Goal: Leave review/rating: Share an evaluation or opinion about a product, service, or content

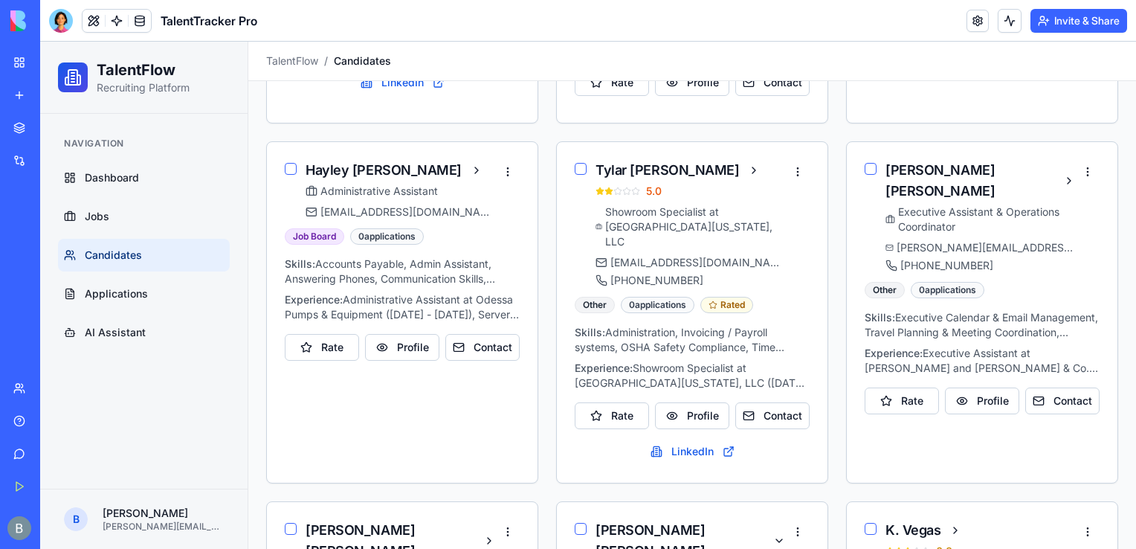
scroll to position [656, 0]
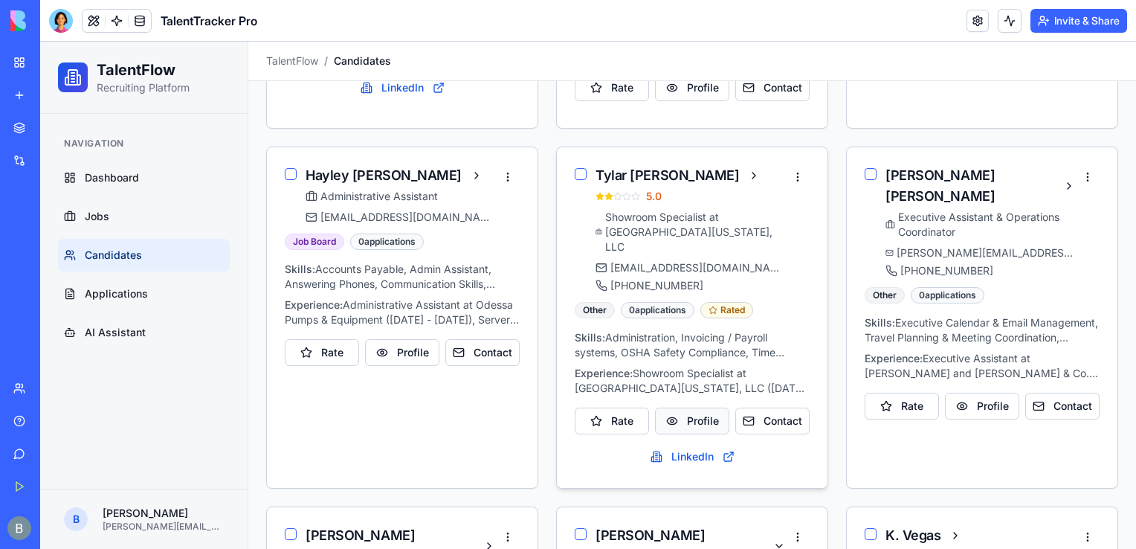
click at [701, 407] on button "Profile" at bounding box center [692, 420] width 74 height 27
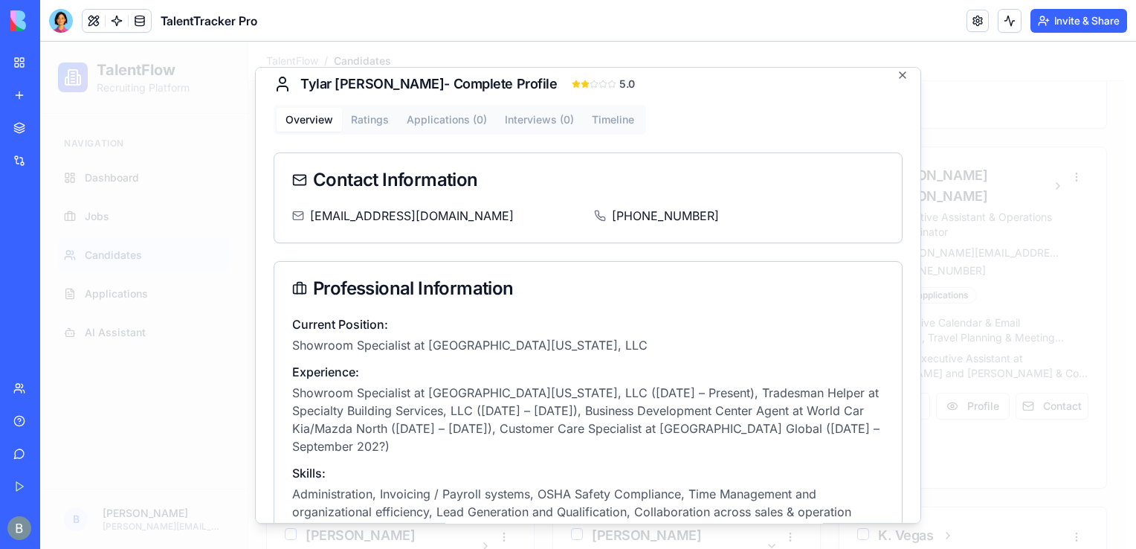
scroll to position [0, 0]
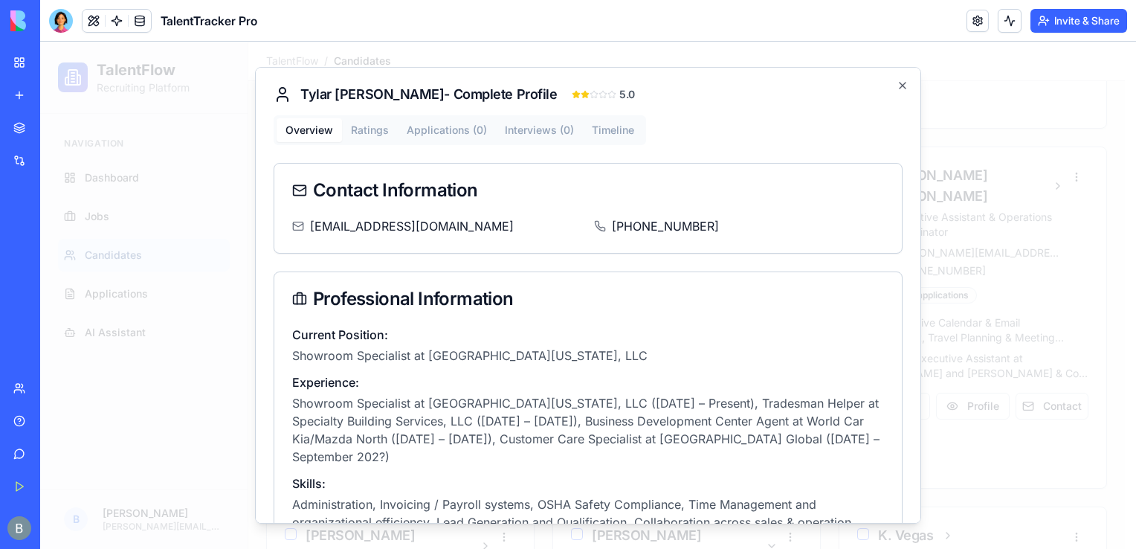
click at [1041, 146] on div at bounding box center [588, 295] width 1096 height 507
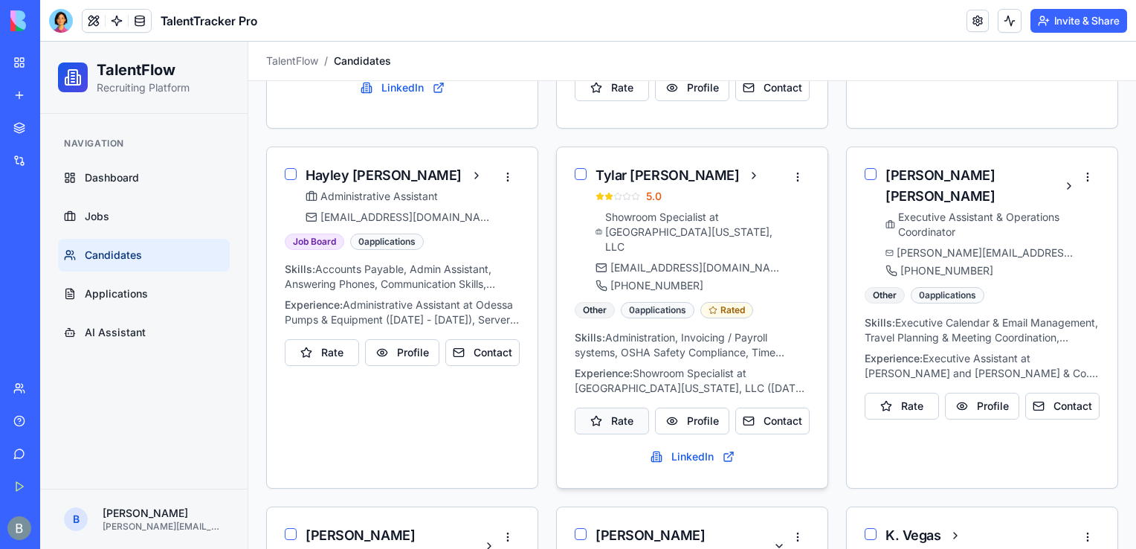
click at [617, 407] on button "Rate" at bounding box center [612, 420] width 74 height 27
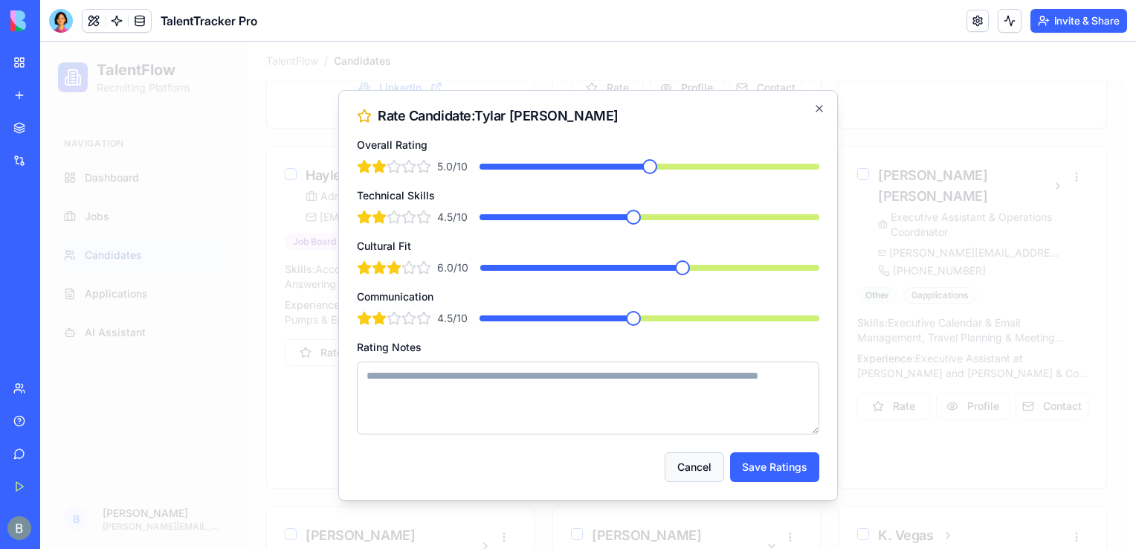
click at [711, 469] on button "Cancel" at bounding box center [694, 467] width 59 height 30
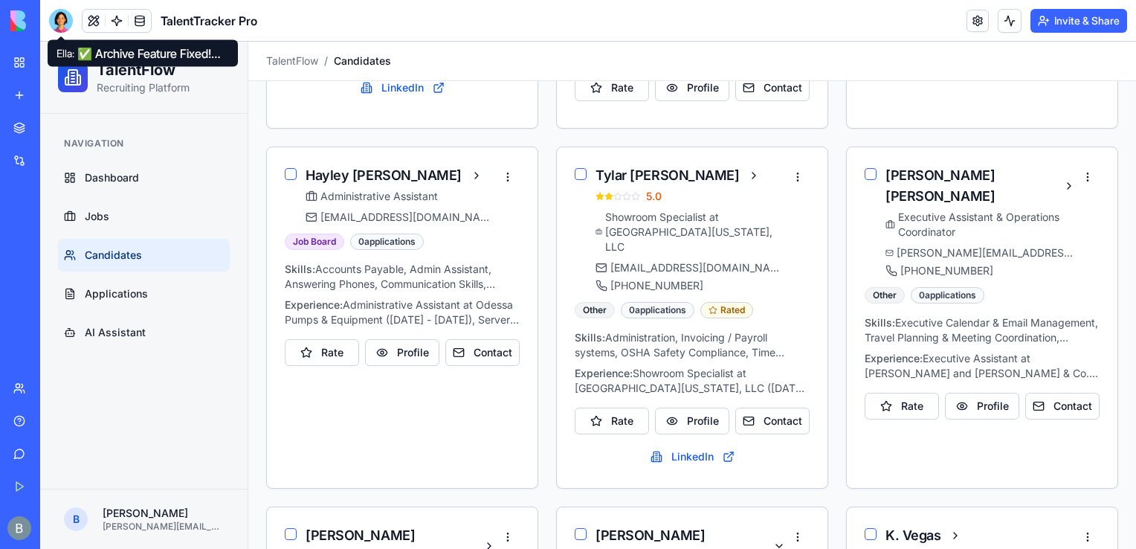
drag, startPoint x: 59, startPoint y: 19, endPoint x: 67, endPoint y: 62, distance: 43.8
click at [59, 19] on div at bounding box center [61, 21] width 24 height 24
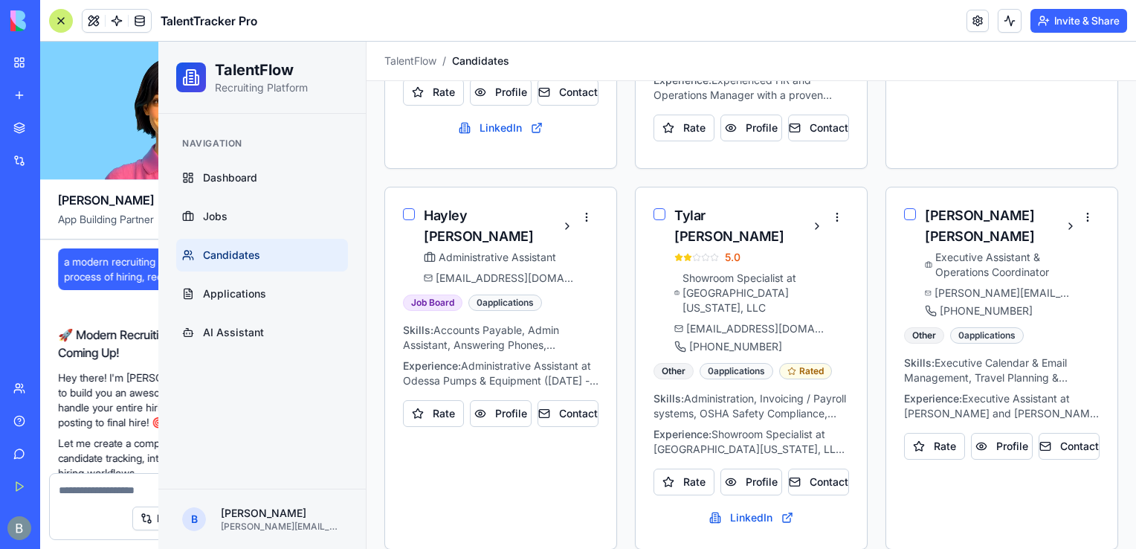
scroll to position [7378, 0]
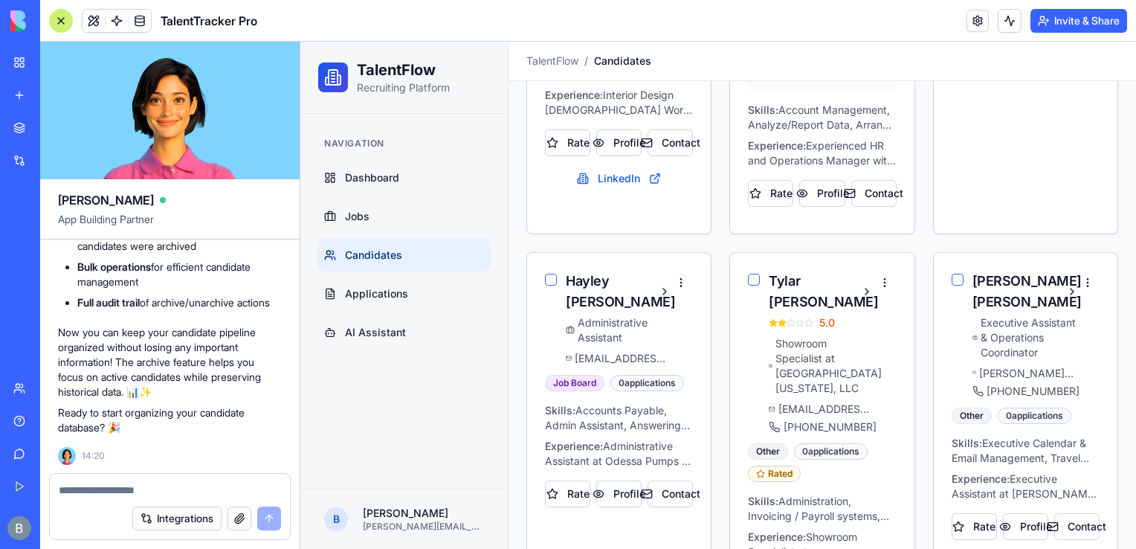
click at [165, 493] on textarea at bounding box center [170, 489] width 222 height 15
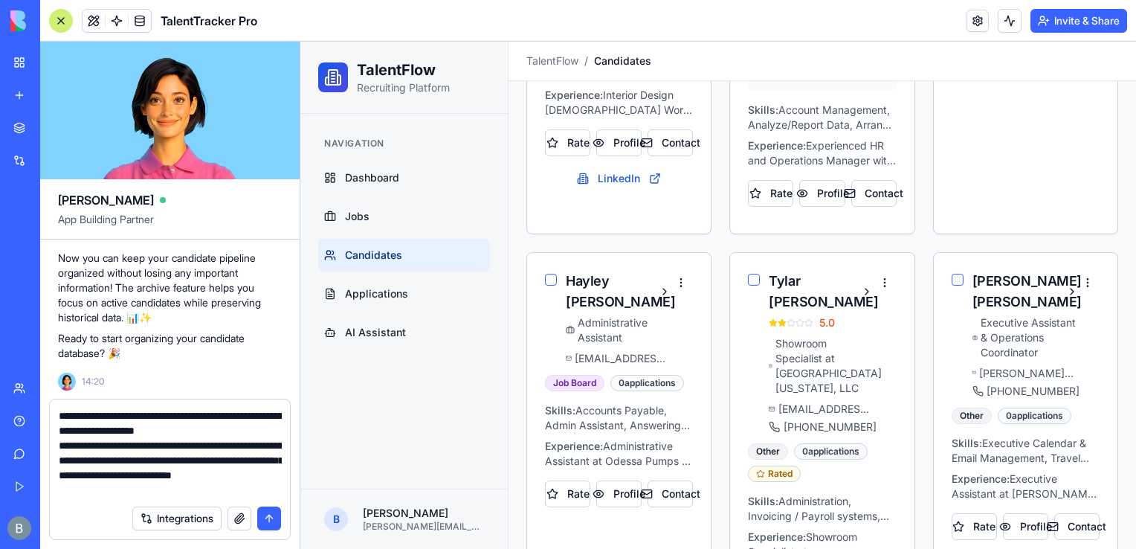
type textarea "**********"
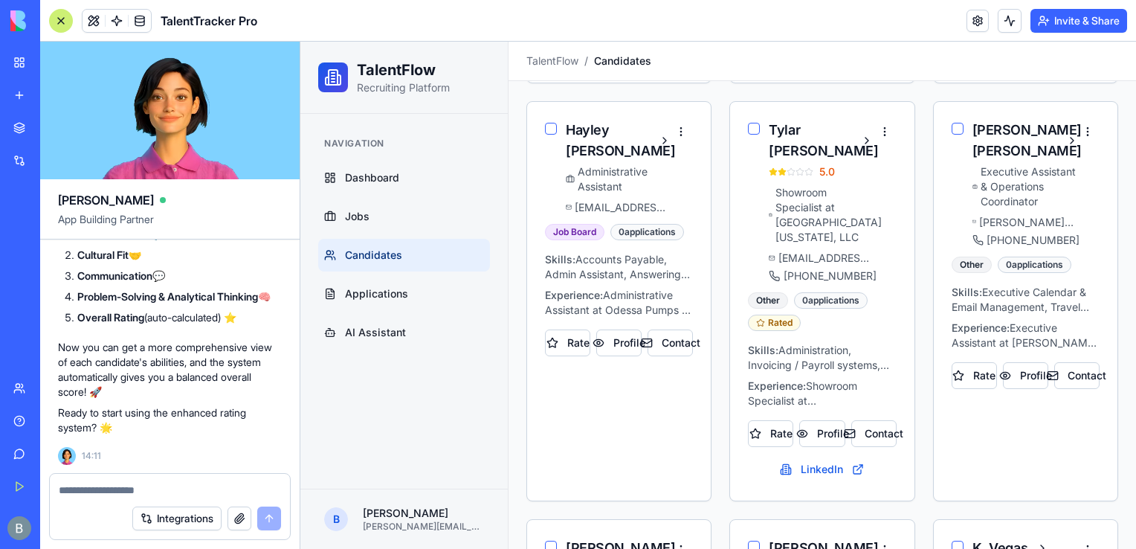
scroll to position [809, 0]
click at [759, 418] on button "Rate" at bounding box center [770, 431] width 45 height 27
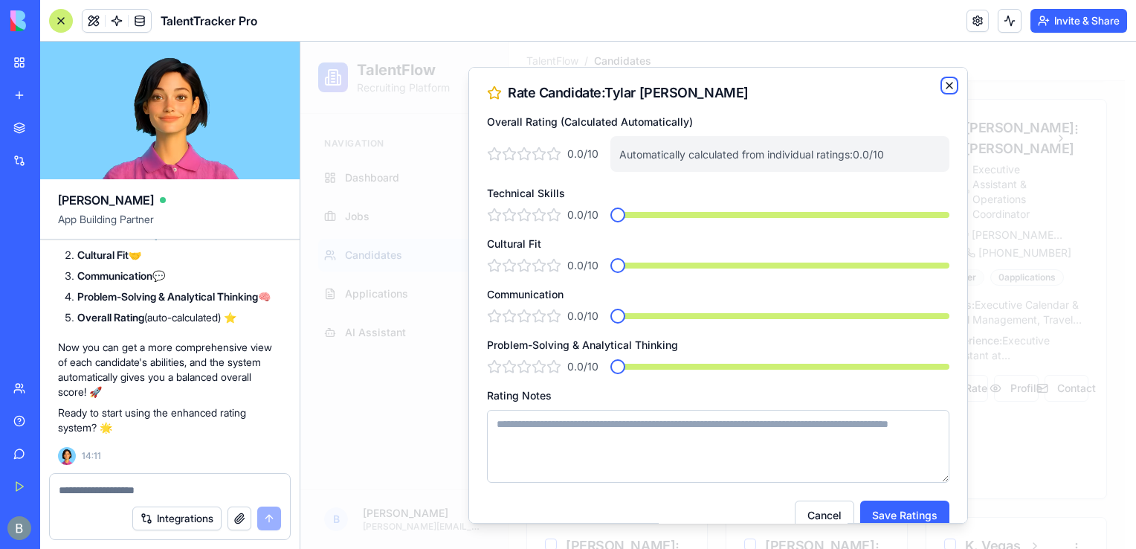
click at [943, 85] on icon "button" at bounding box center [949, 86] width 12 height 12
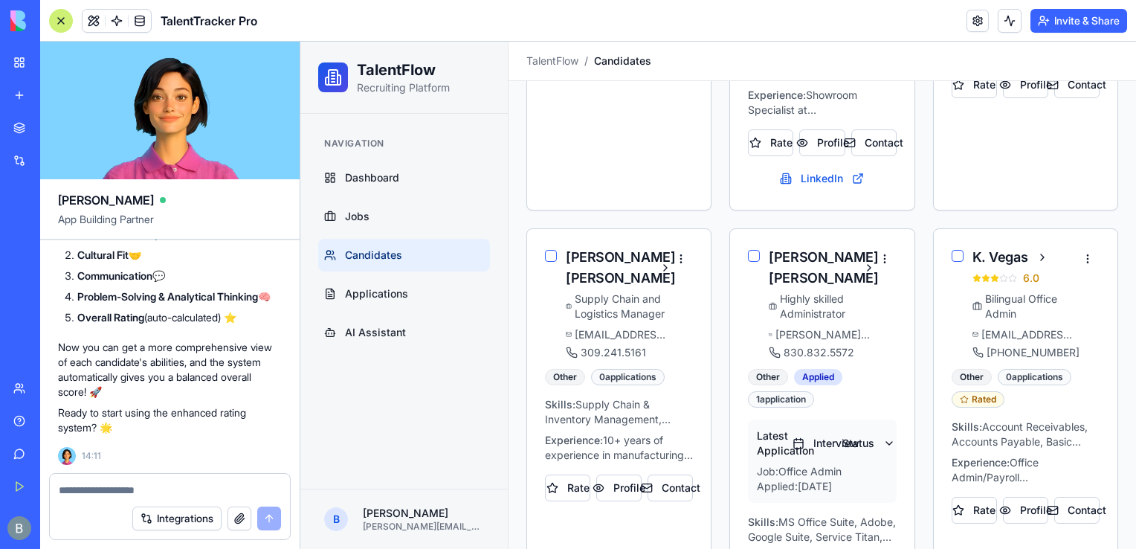
scroll to position [1106, 0]
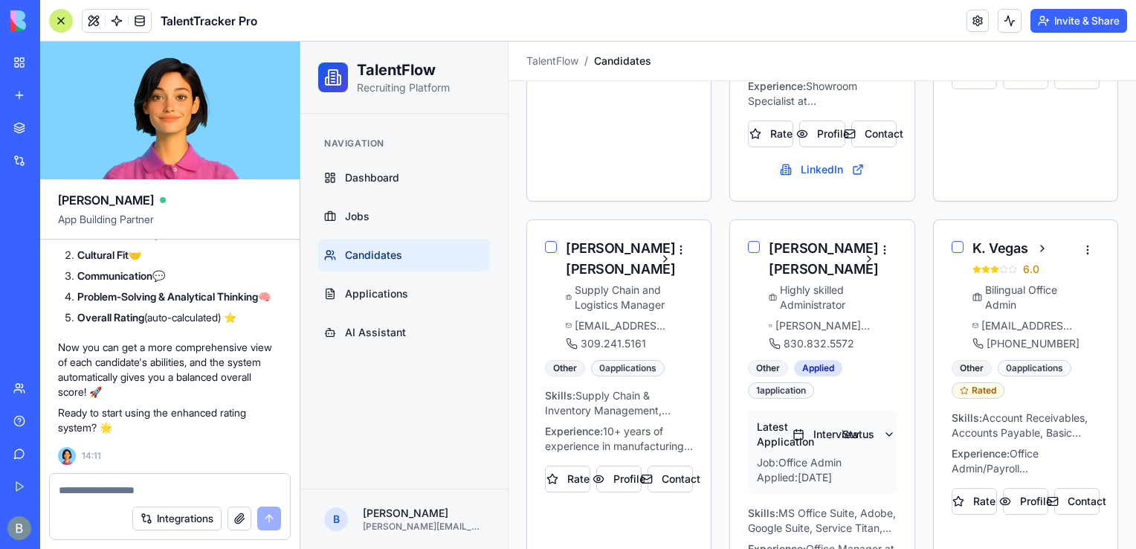
click at [71, 20] on div at bounding box center [61, 21] width 24 height 24
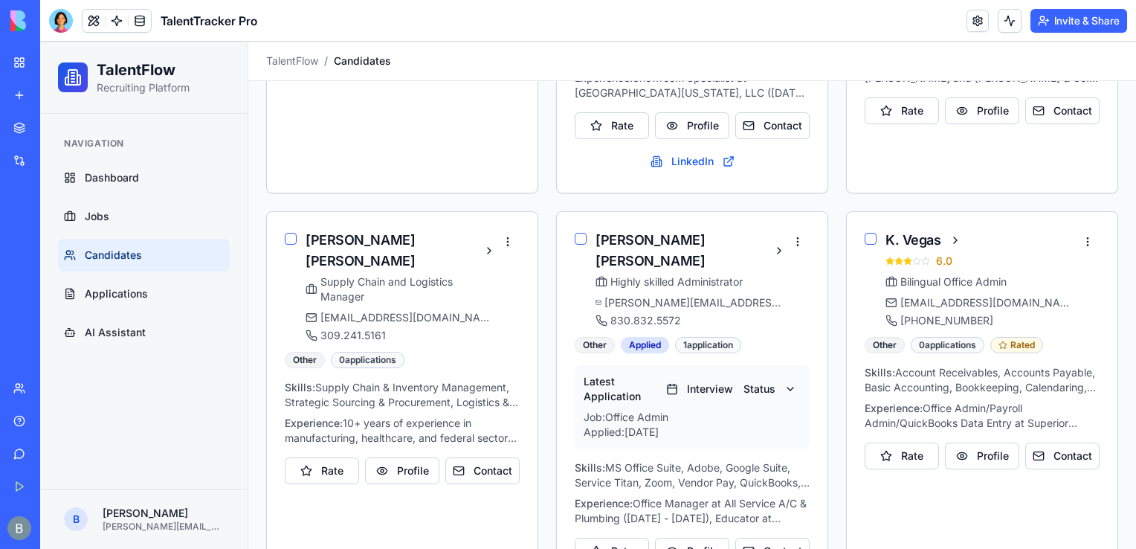
scroll to position [952, 0]
click at [621, 537] on button "Rate" at bounding box center [612, 550] width 74 height 27
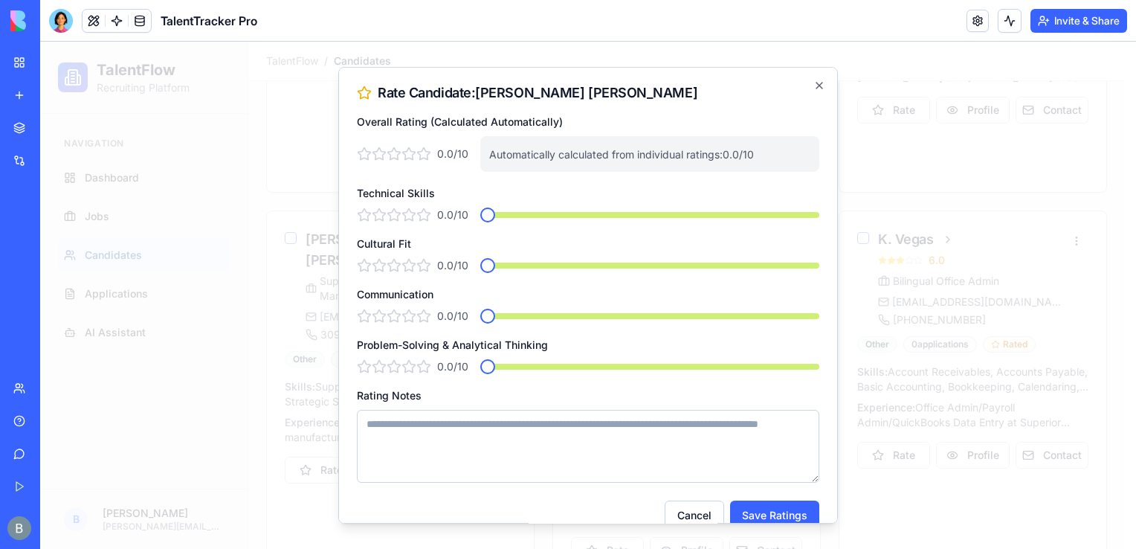
drag, startPoint x: 502, startPoint y: 210, endPoint x: 517, endPoint y: 210, distance: 15.6
click at [517, 210] on div "0.0 /10 *" at bounding box center [588, 214] width 462 height 15
click at [675, 222] on span at bounding box center [682, 214] width 15 height 15
click at [675, 207] on span at bounding box center [682, 214] width 15 height 15
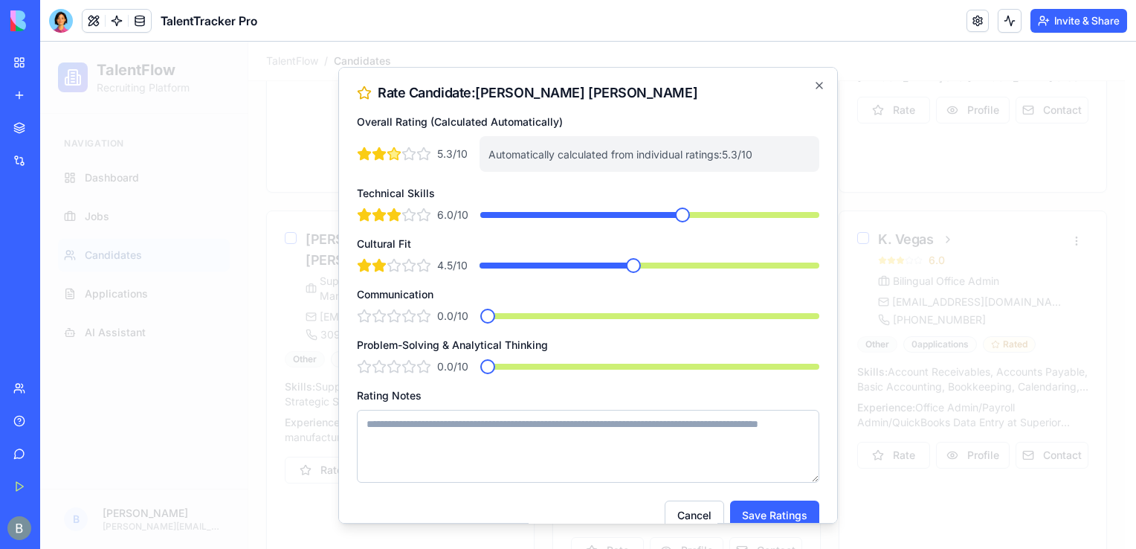
click at [626, 272] on span at bounding box center [633, 265] width 15 height 15
click at [659, 323] on span at bounding box center [665, 316] width 15 height 15
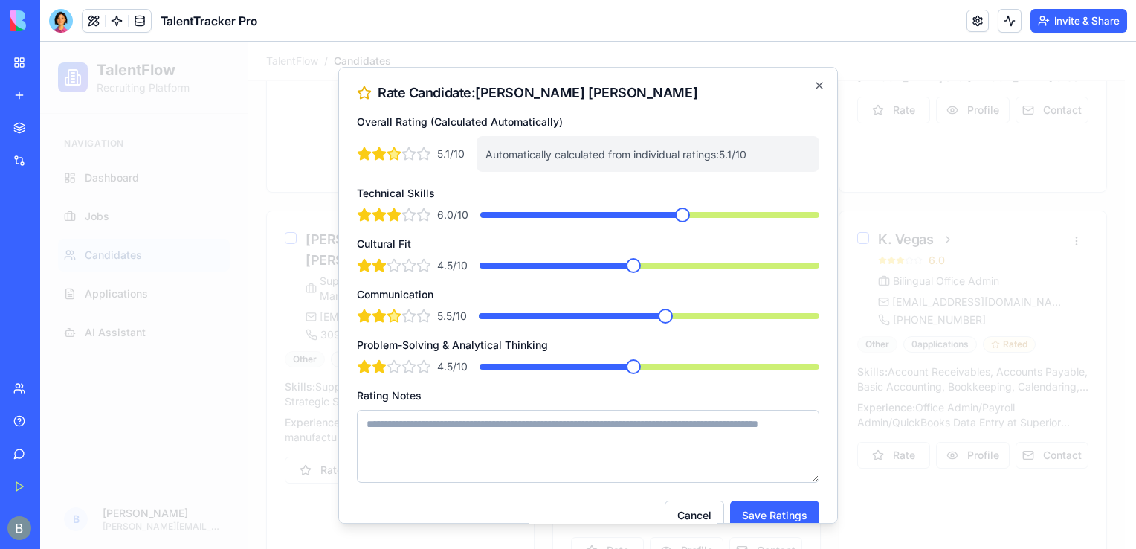
click at [633, 374] on span at bounding box center [633, 366] width 15 height 15
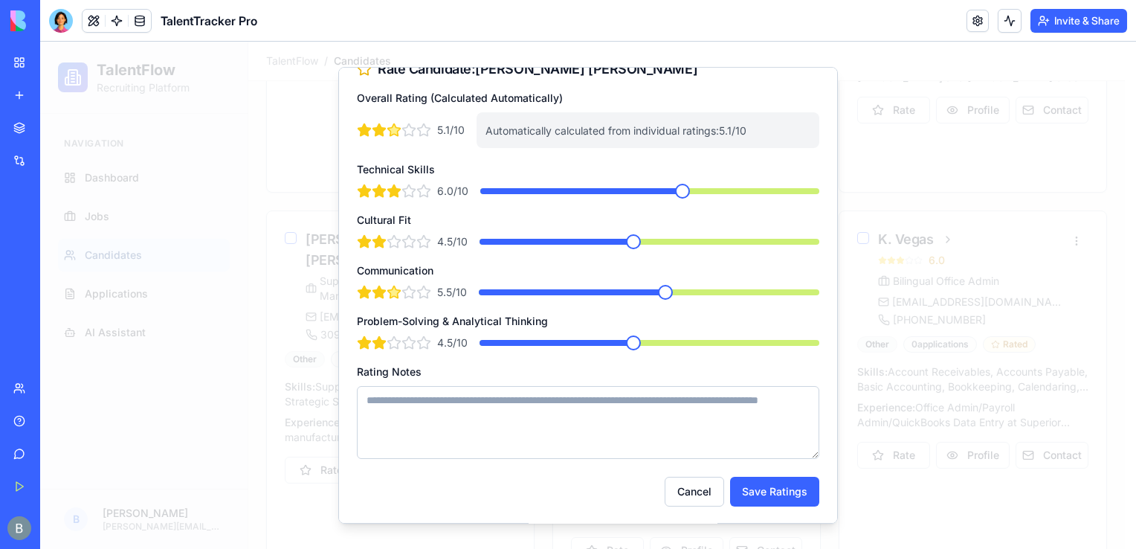
click at [717, 415] on textarea "Rating Notes" at bounding box center [588, 422] width 462 height 73
type textarea "*"
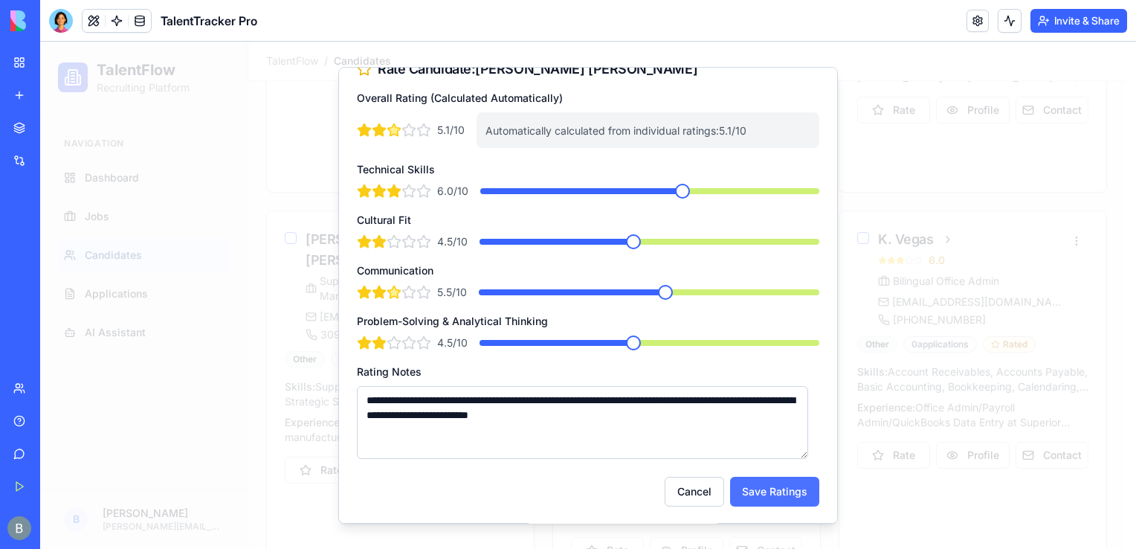
type textarea "**********"
click at [746, 481] on button "Save Ratings" at bounding box center [774, 492] width 89 height 30
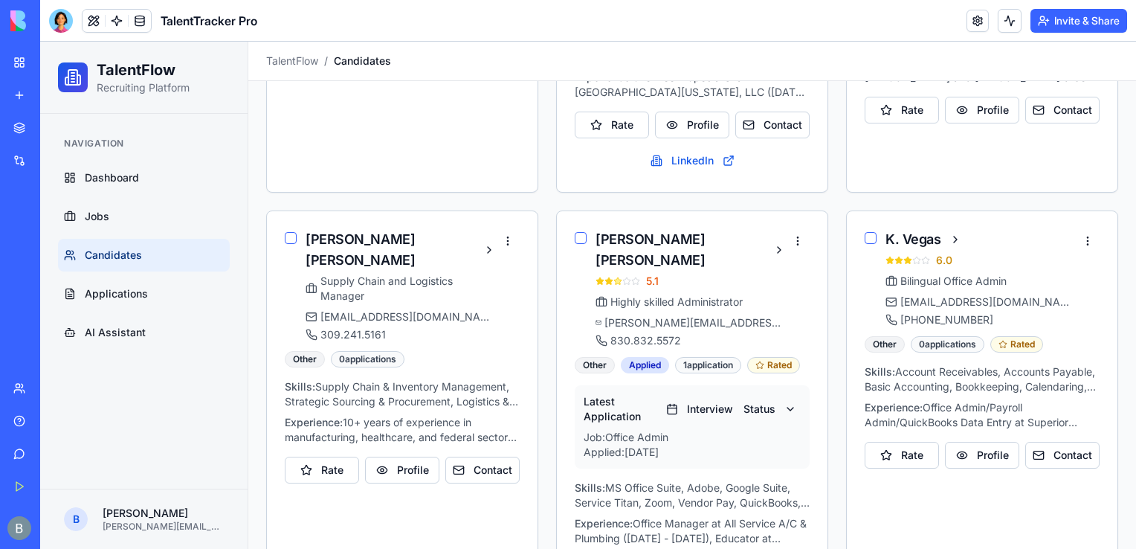
drag, startPoint x: 1121, startPoint y: 429, endPoint x: 1120, endPoint y: 453, distance: 23.8
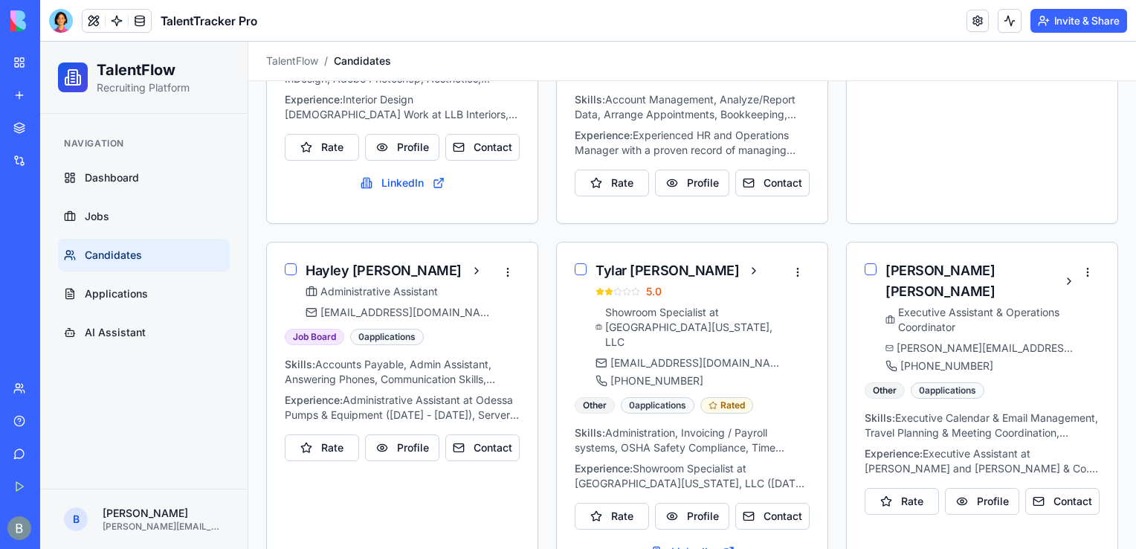
scroll to position [547, 0]
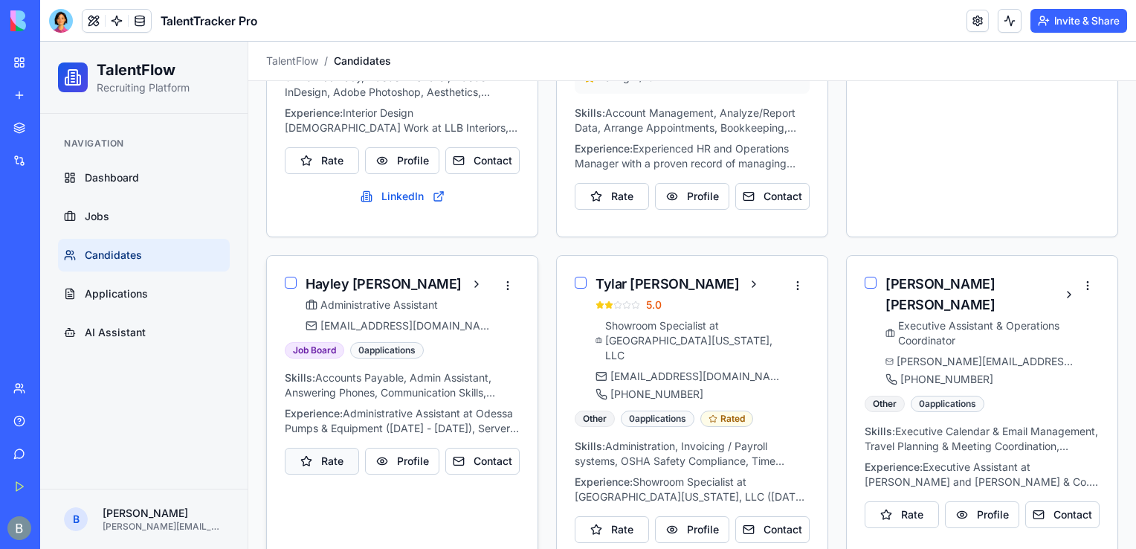
click at [328, 448] on button "Rate" at bounding box center [322, 461] width 74 height 27
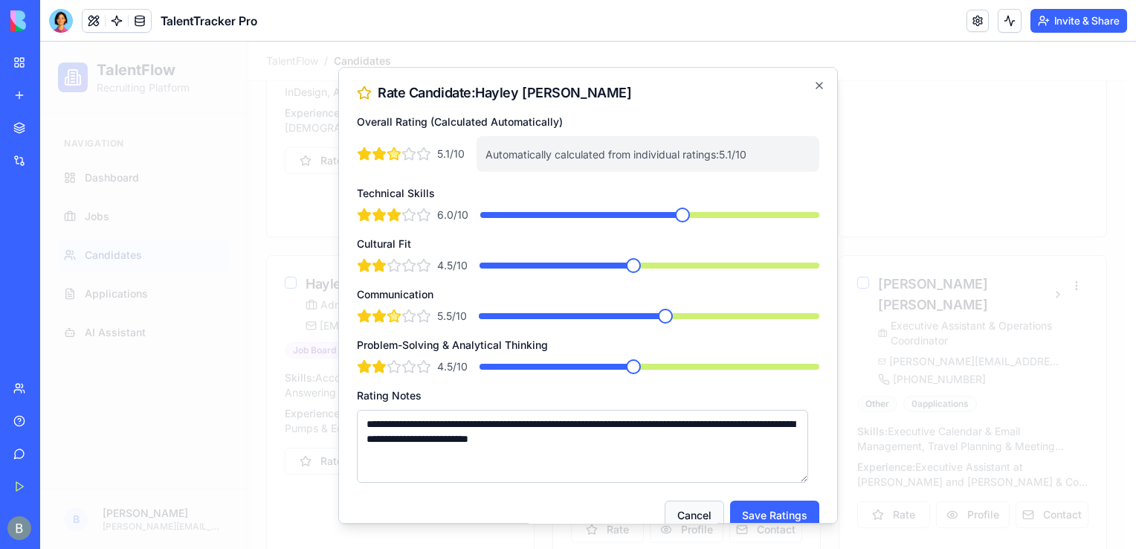
click at [691, 510] on button "Cancel" at bounding box center [694, 515] width 59 height 30
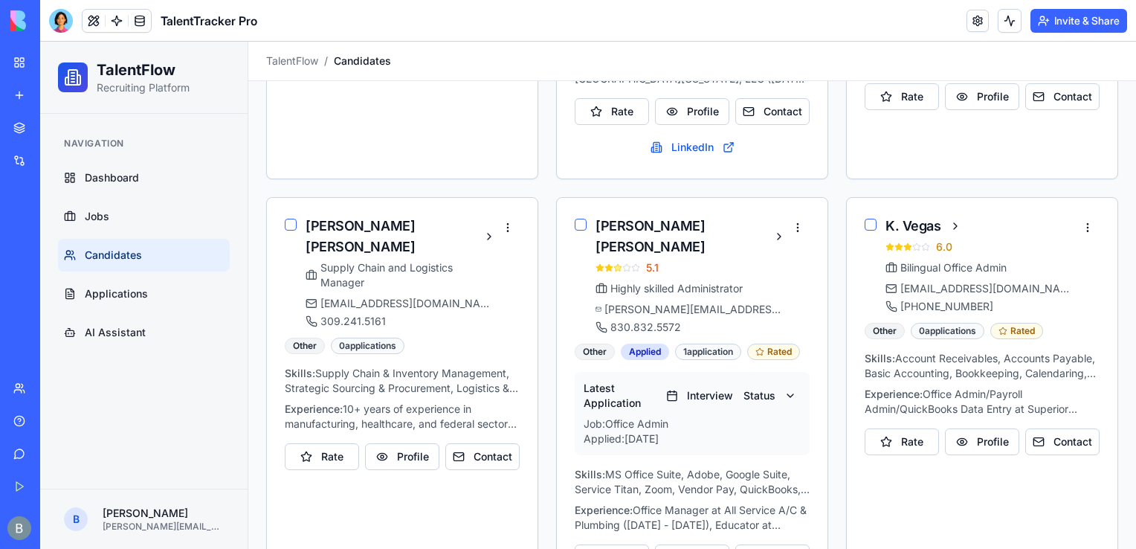
scroll to position [972, 0]
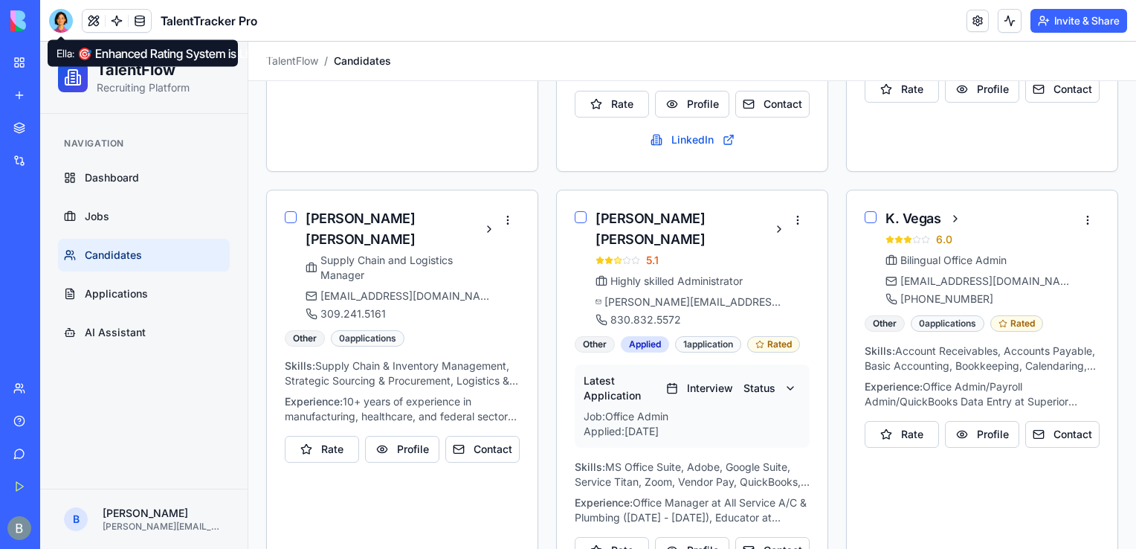
drag, startPoint x: 59, startPoint y: 31, endPoint x: 60, endPoint y: 47, distance: 15.6
click at [59, 28] on div at bounding box center [61, 21] width 24 height 24
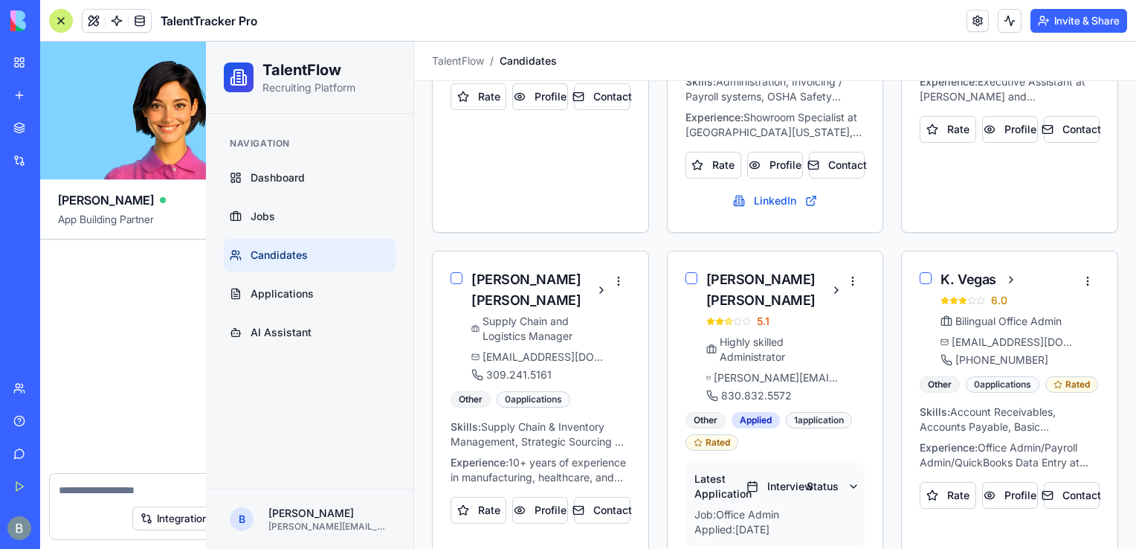
scroll to position [8644, 0]
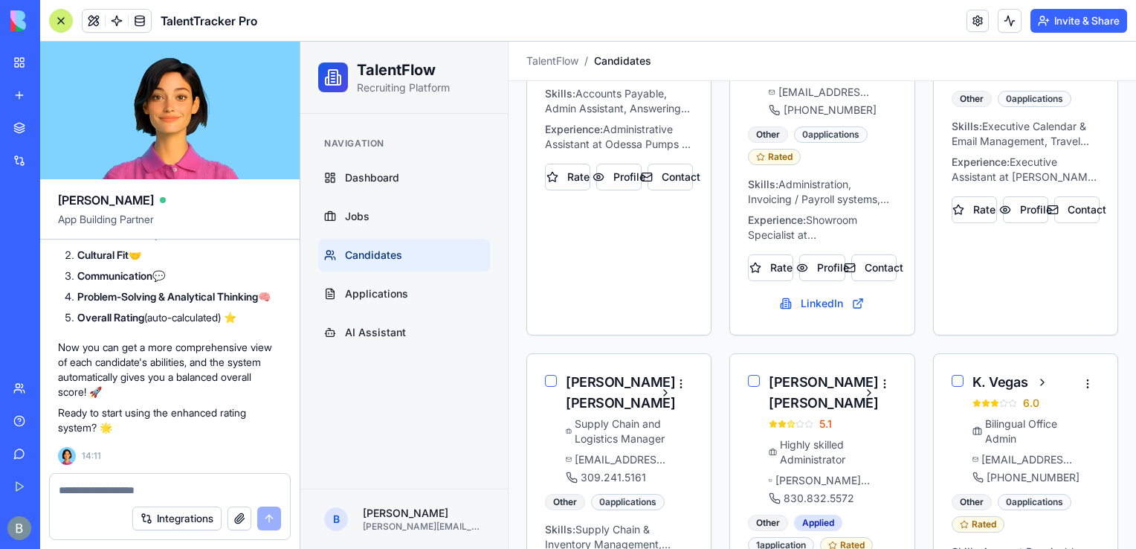
click at [135, 488] on textarea at bounding box center [170, 489] width 222 height 15
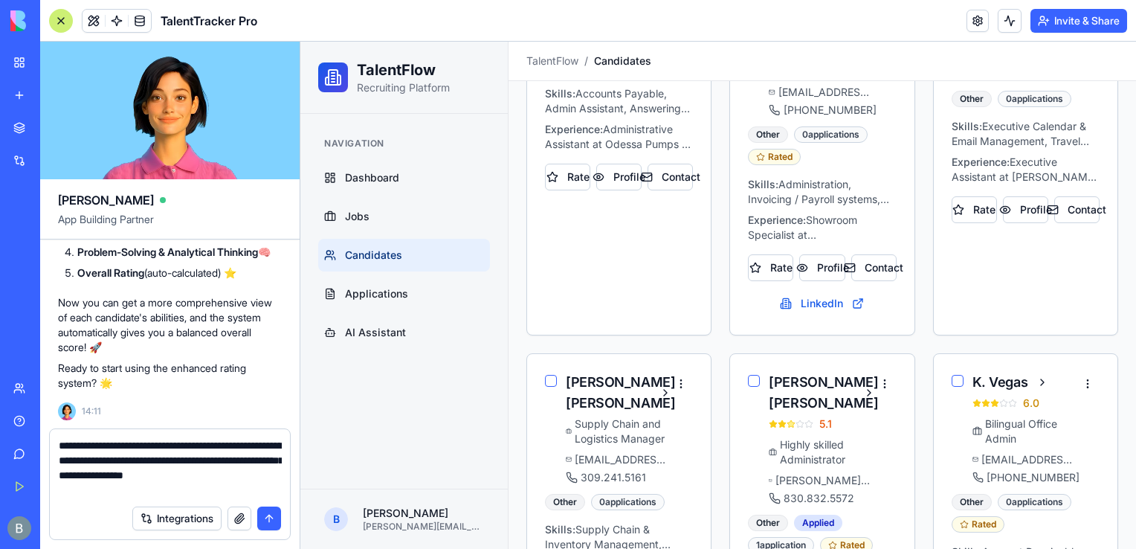
type textarea "**********"
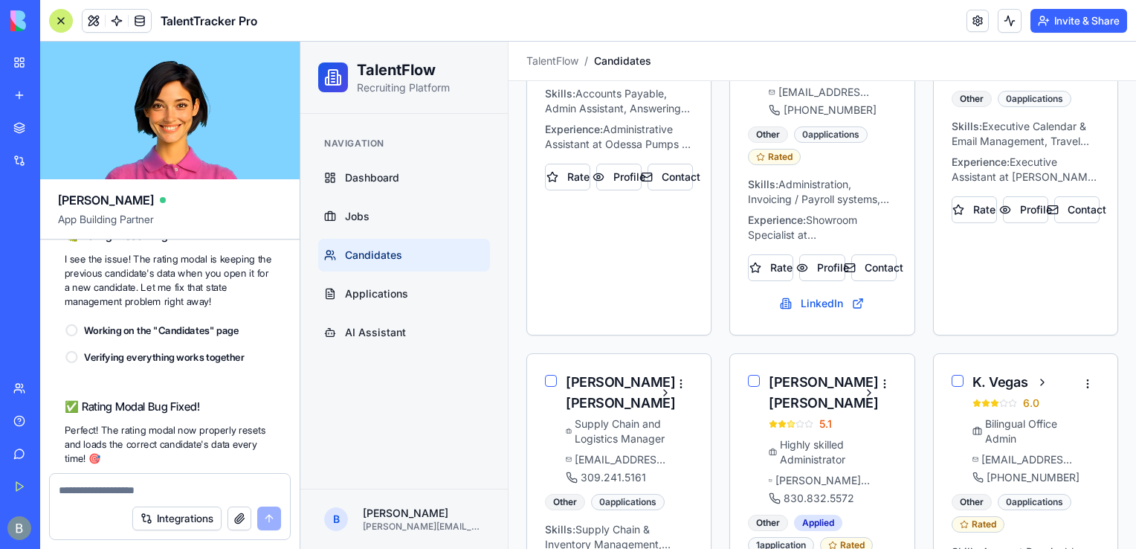
scroll to position [9670, 0]
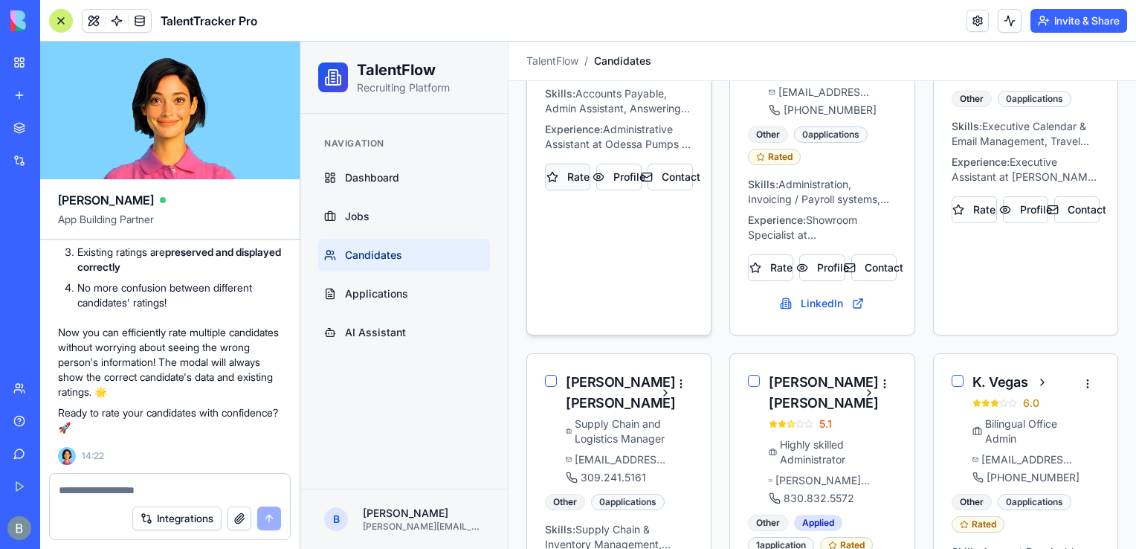
click at [573, 175] on button "Rate" at bounding box center [567, 177] width 45 height 27
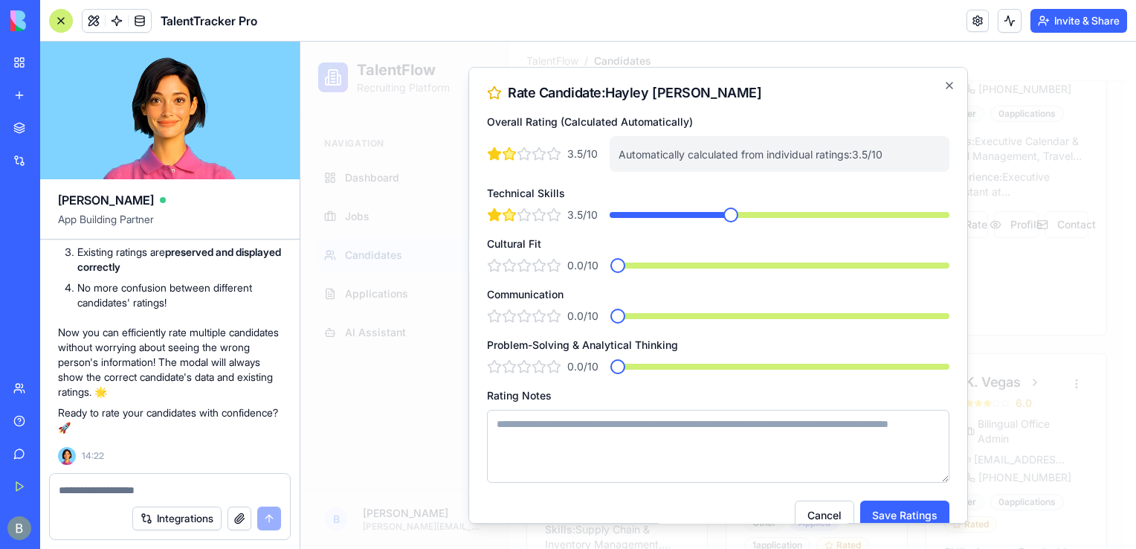
click at [729, 222] on span at bounding box center [730, 214] width 15 height 15
click at [788, 265] on span at bounding box center [795, 265] width 15 height 15
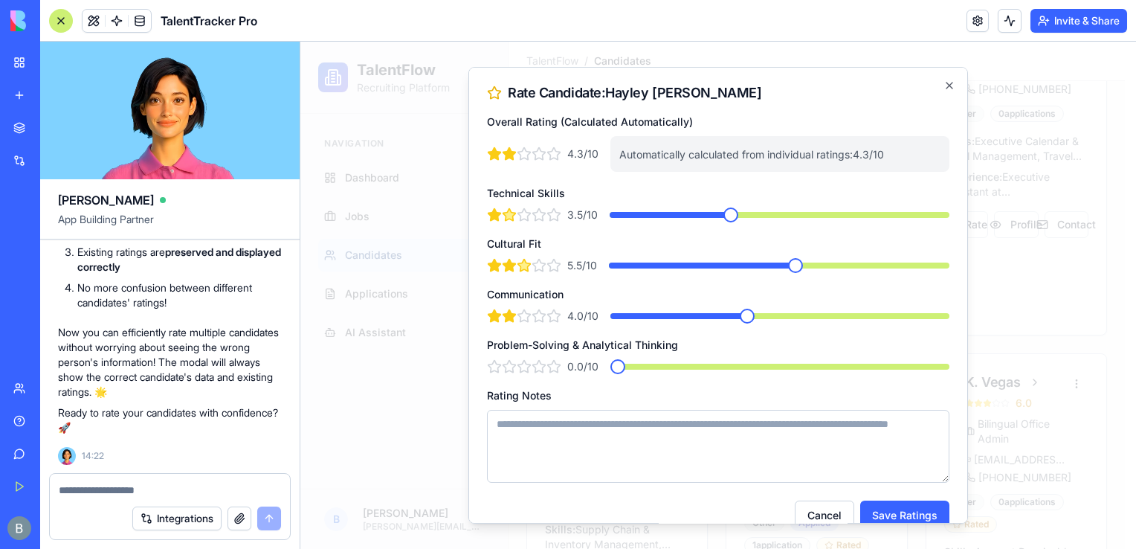
click at [743, 314] on span at bounding box center [747, 316] width 15 height 15
click at [725, 369] on span at bounding box center [730, 366] width 15 height 15
click at [693, 216] on span at bounding box center [698, 214] width 15 height 15
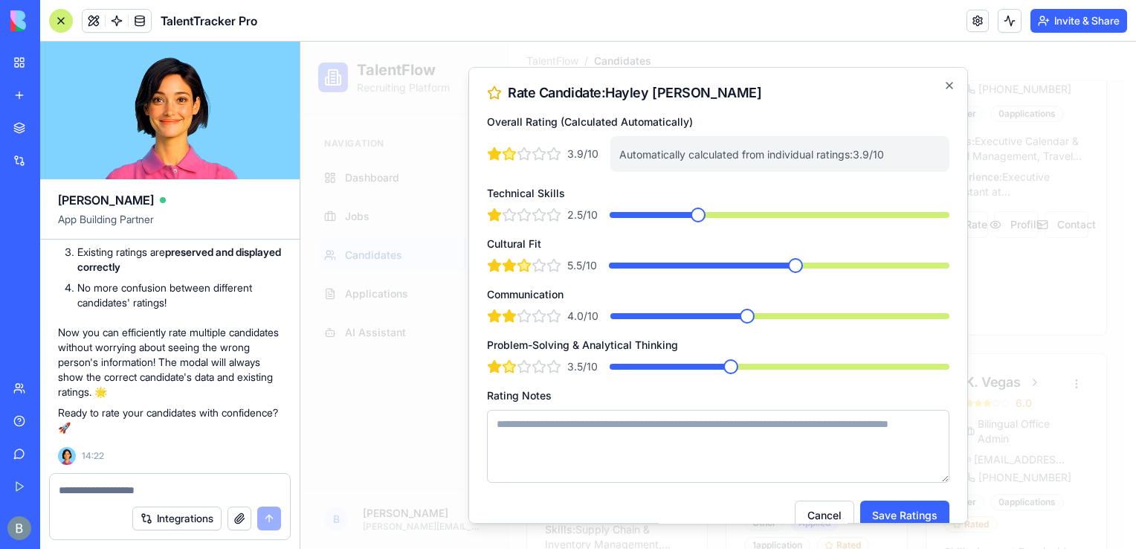
drag, startPoint x: 739, startPoint y: 361, endPoint x: 757, endPoint y: 361, distance: 17.8
click at [757, 361] on div "3.5 /10 ***" at bounding box center [718, 366] width 462 height 15
click at [756, 361] on div "3.5 /10 ***" at bounding box center [718, 366] width 462 height 15
click at [746, 366] on span at bounding box center [780, 367] width 340 height 6
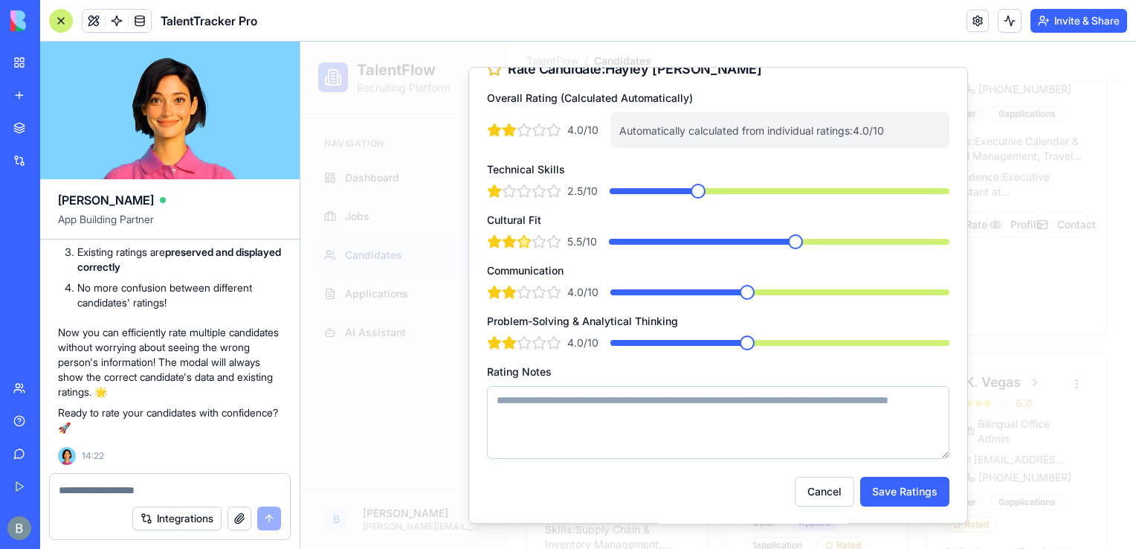
click at [714, 344] on span at bounding box center [677, 343] width 135 height 6
click at [842, 422] on textarea "Rating Notes" at bounding box center [718, 422] width 462 height 73
click at [907, 494] on button "Save Ratings" at bounding box center [904, 492] width 89 height 30
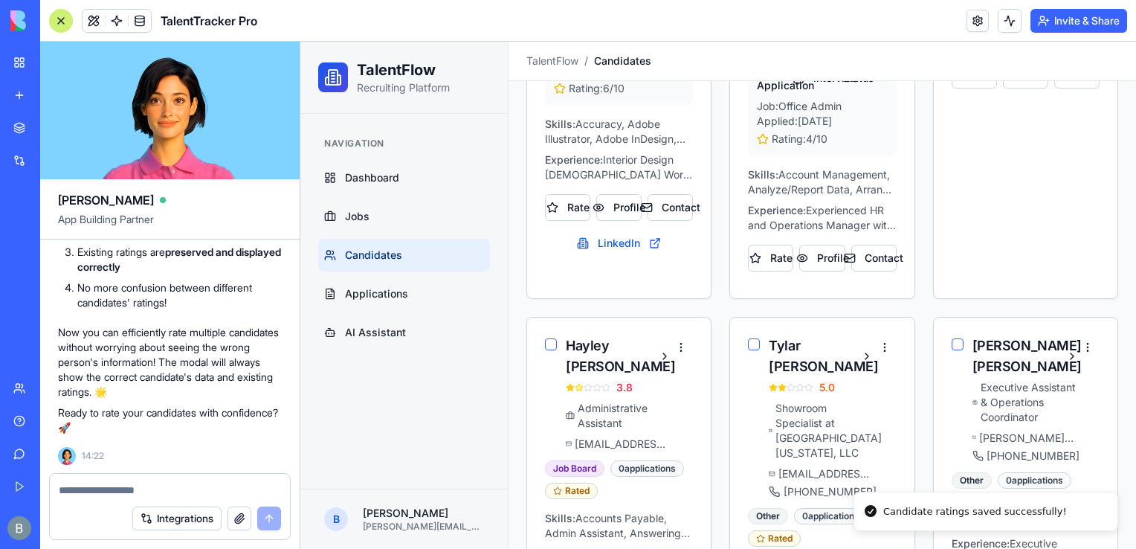
scroll to position [565, 0]
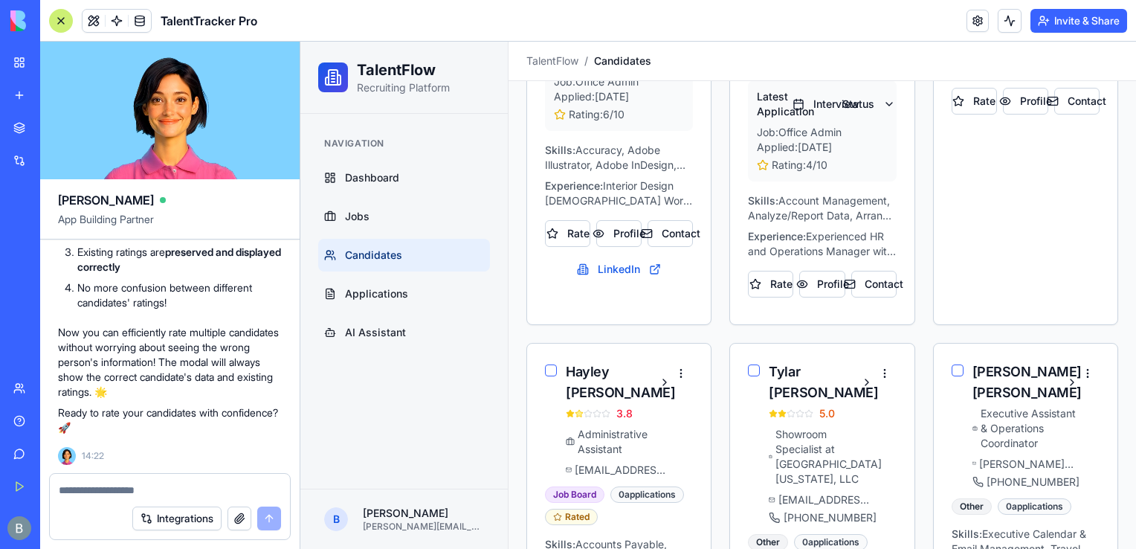
click at [67, 16] on div at bounding box center [61, 21] width 24 height 24
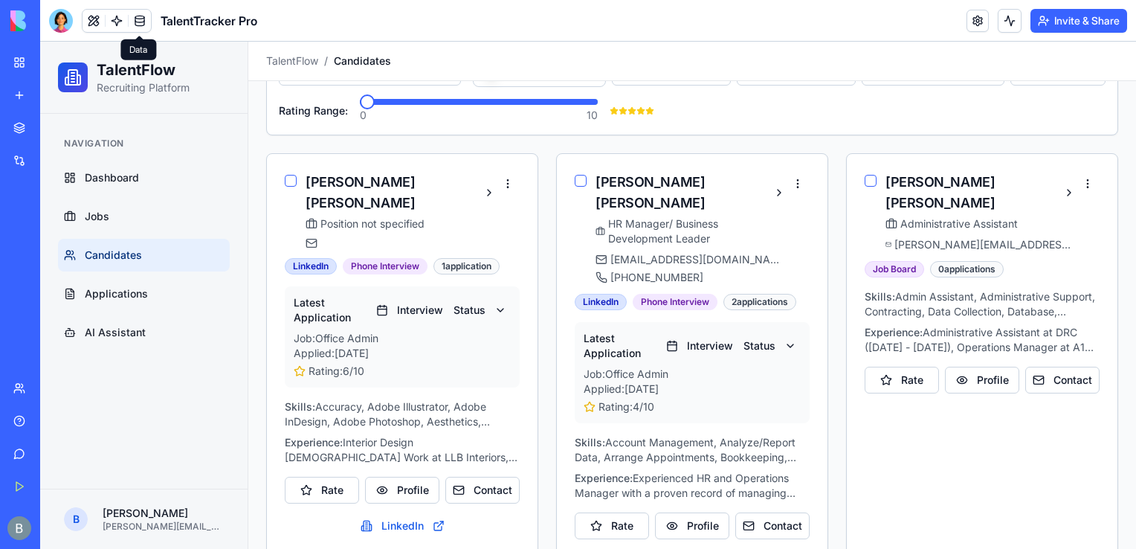
scroll to position [216, 0]
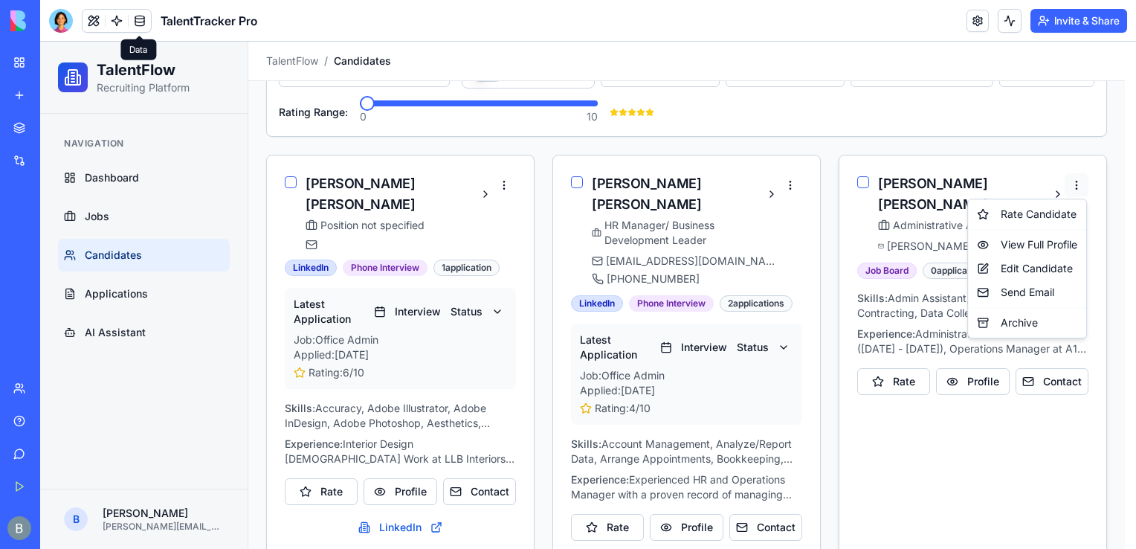
click at [1055, 248] on div "View Full Profile" at bounding box center [1027, 245] width 112 height 24
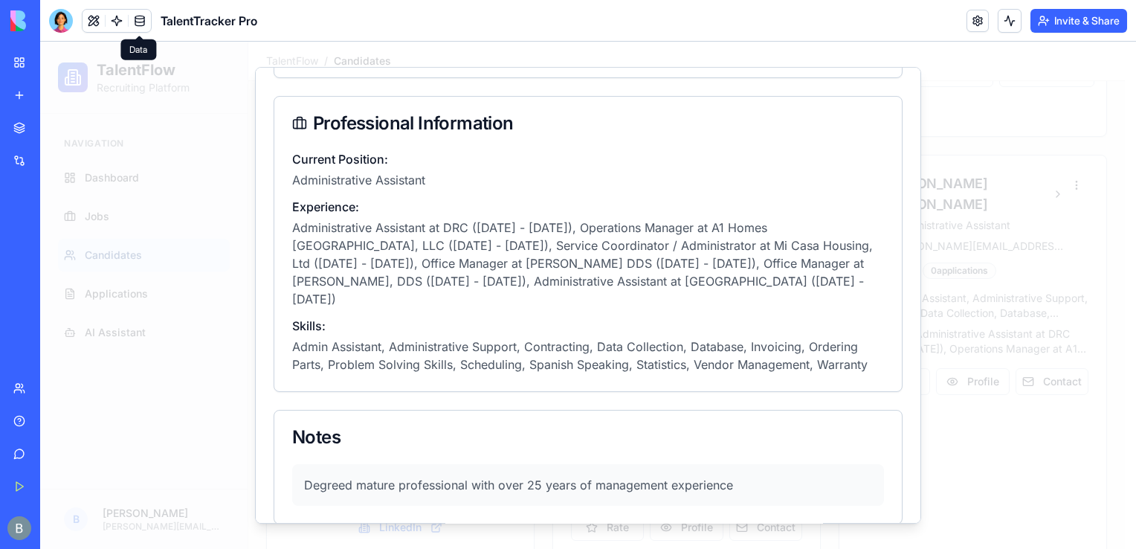
scroll to position [0, 0]
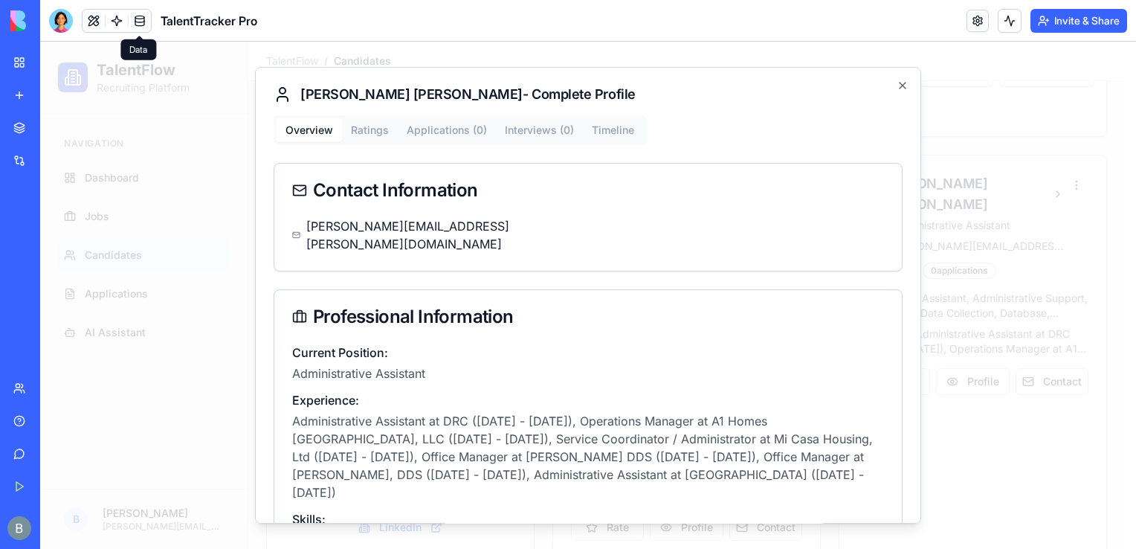
click at [1071, 163] on div at bounding box center [588, 295] width 1096 height 507
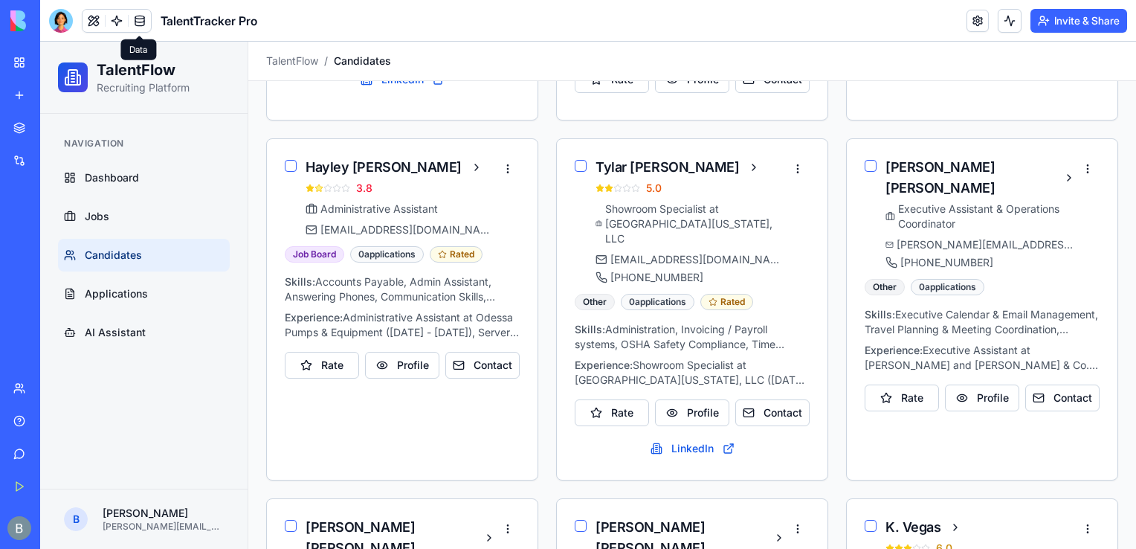
scroll to position [666, 0]
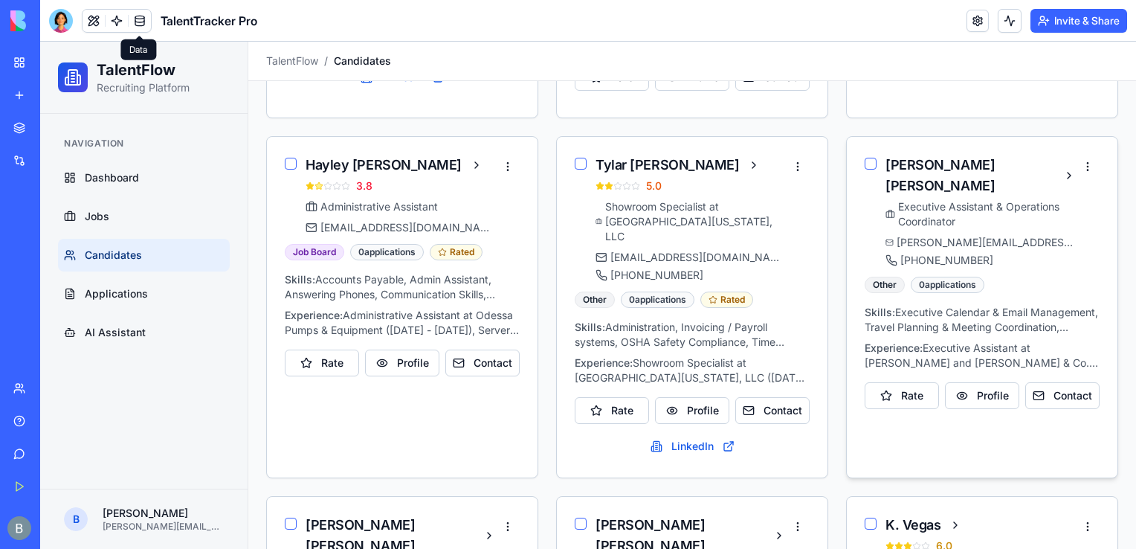
click at [1076, 137] on div "[PERSON_NAME] Executive Assistant & Operations Coordinator [PERSON_NAME][EMAIL_…" at bounding box center [982, 207] width 271 height 140
click at [1085, 138] on html "TalentFlow Recruiting Platform Navigation Dashboard Jobs Candidates Application…" at bounding box center [588, 146] width 1096 height 1540
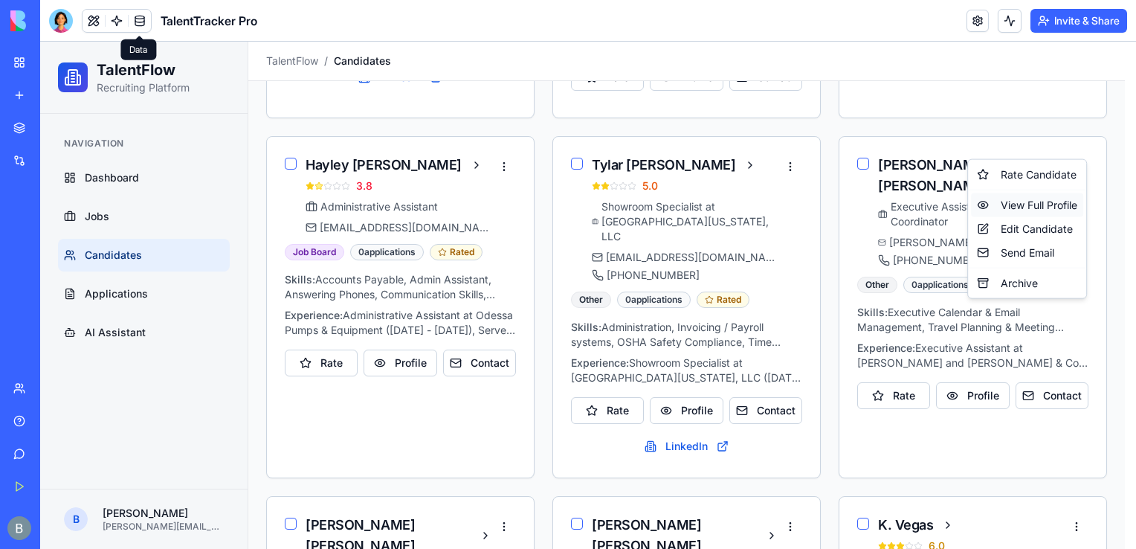
click at [1027, 215] on div "View Full Profile" at bounding box center [1027, 205] width 112 height 24
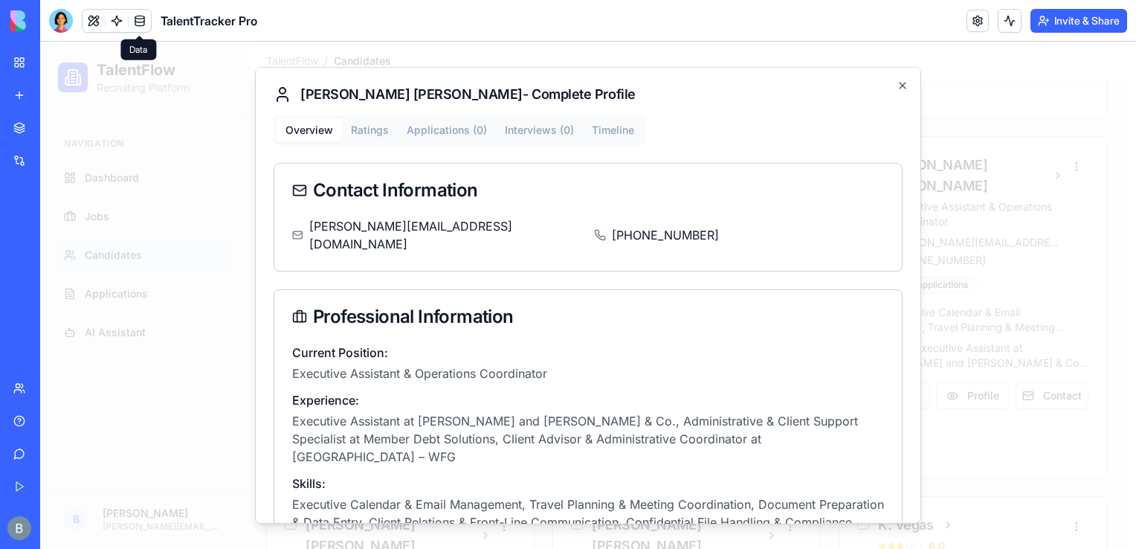
scroll to position [25, 0]
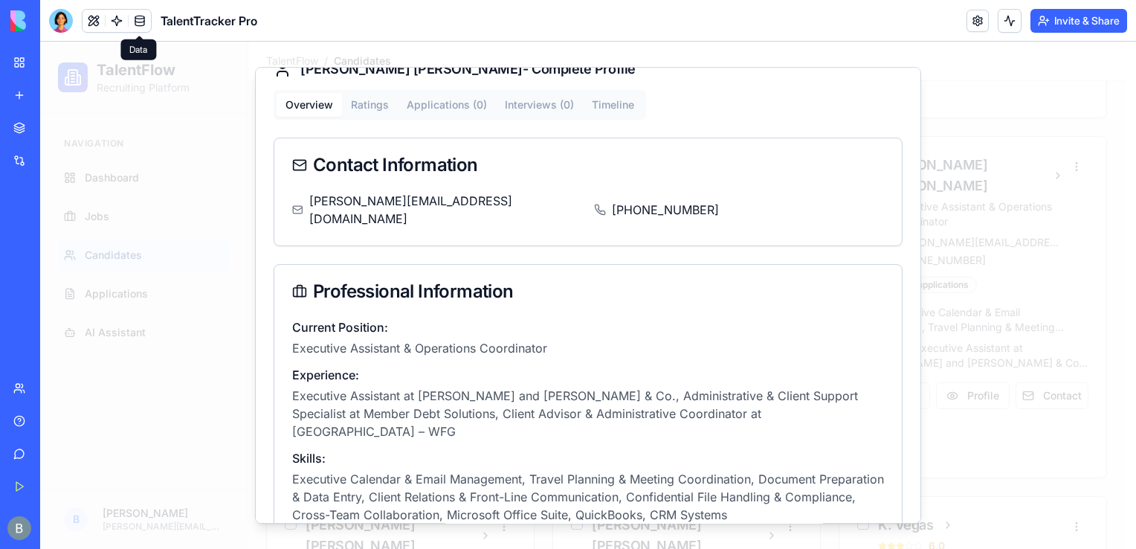
click at [1036, 239] on div at bounding box center [588, 295] width 1096 height 507
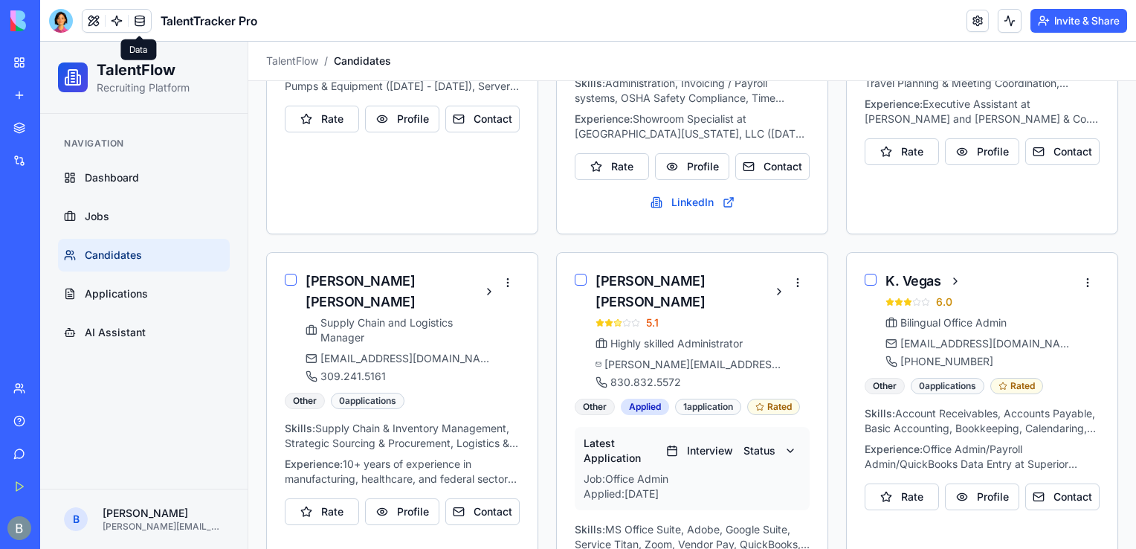
scroll to position [972, 0]
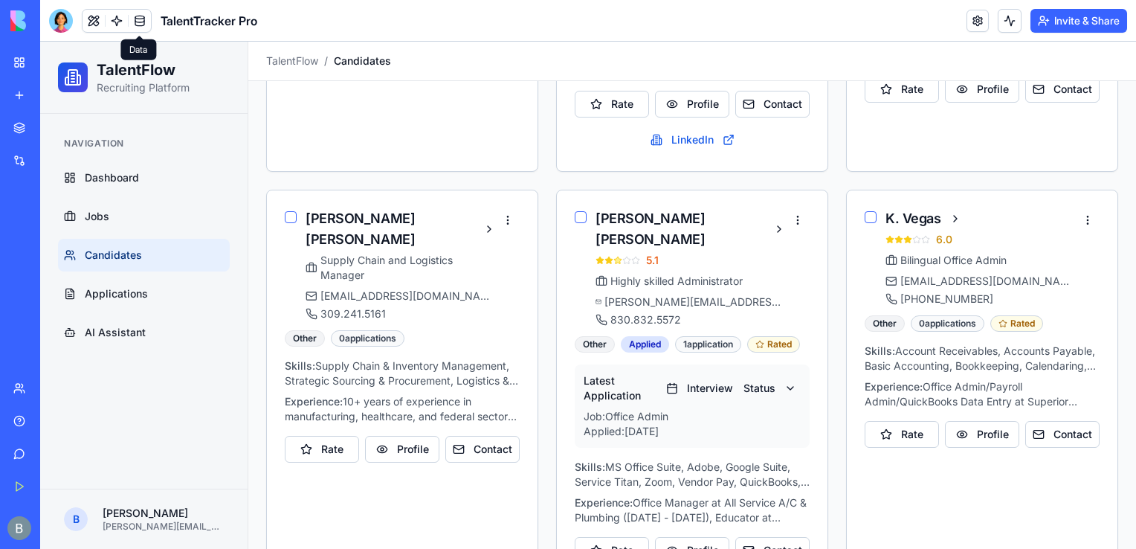
drag, startPoint x: 1131, startPoint y: 309, endPoint x: 1175, endPoint y: 488, distance: 184.6
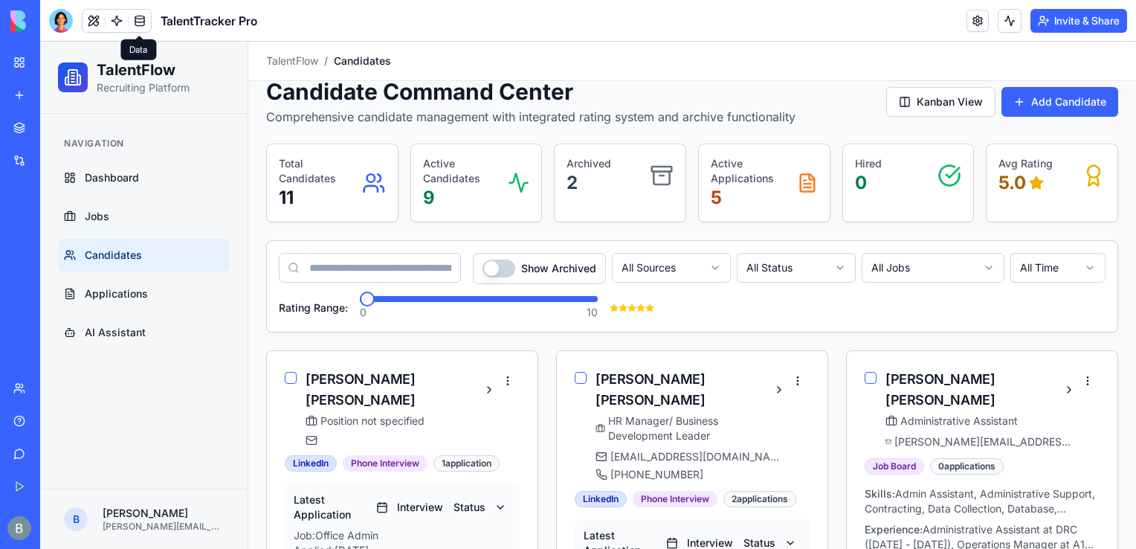
scroll to position [18, 0]
